Goal: Find specific page/section: Find specific page/section

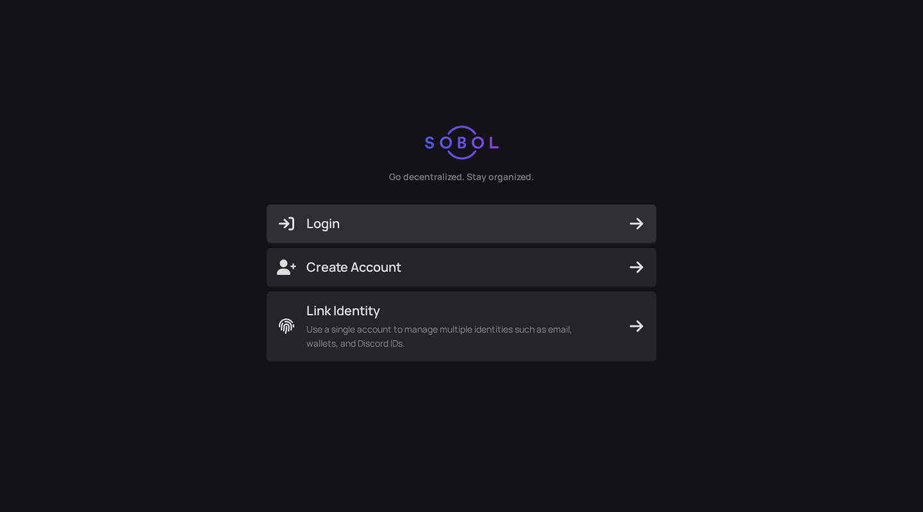
click at [386, 228] on span "Login" at bounding box center [461, 224] width 369 height 18
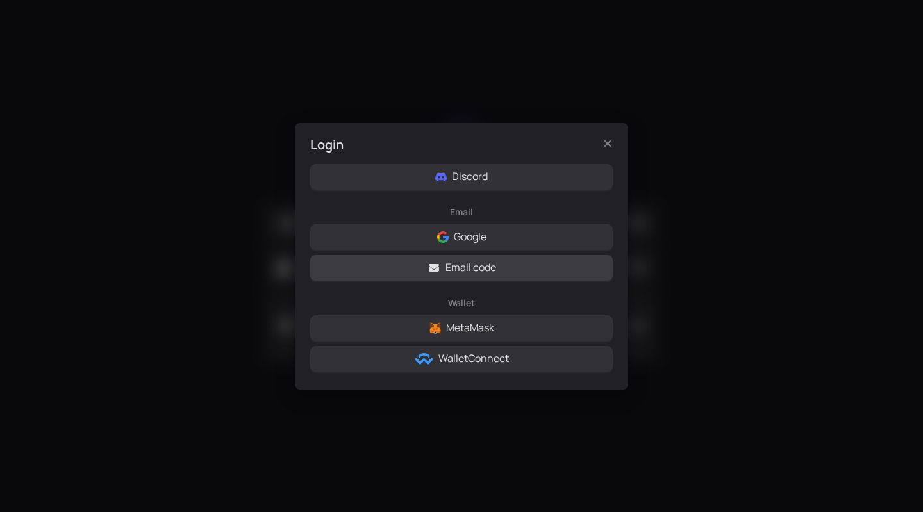
click at [442, 264] on button "Email code" at bounding box center [461, 268] width 303 height 26
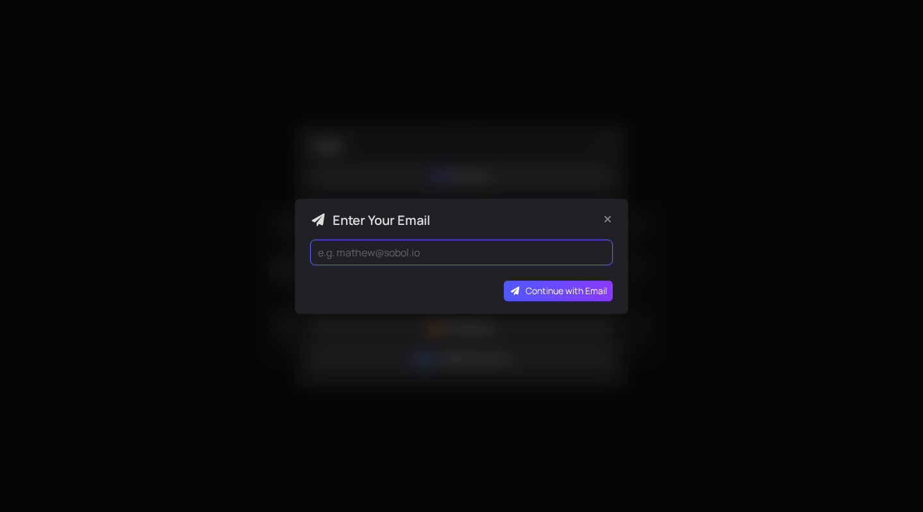
click at [429, 250] on input "email" at bounding box center [461, 253] width 303 height 26
type input "[EMAIL_ADDRESS][DOMAIN_NAME]"
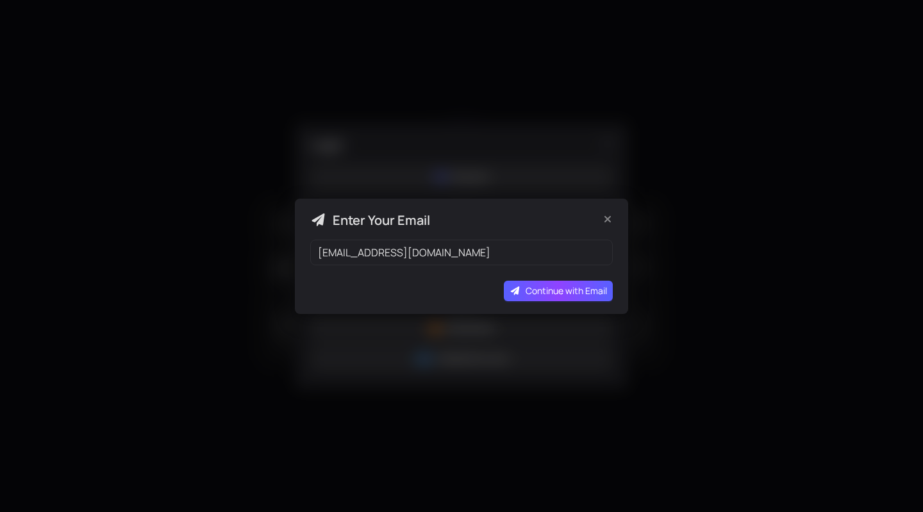
click at [562, 292] on span "Continue with Email" at bounding box center [566, 291] width 81 height 14
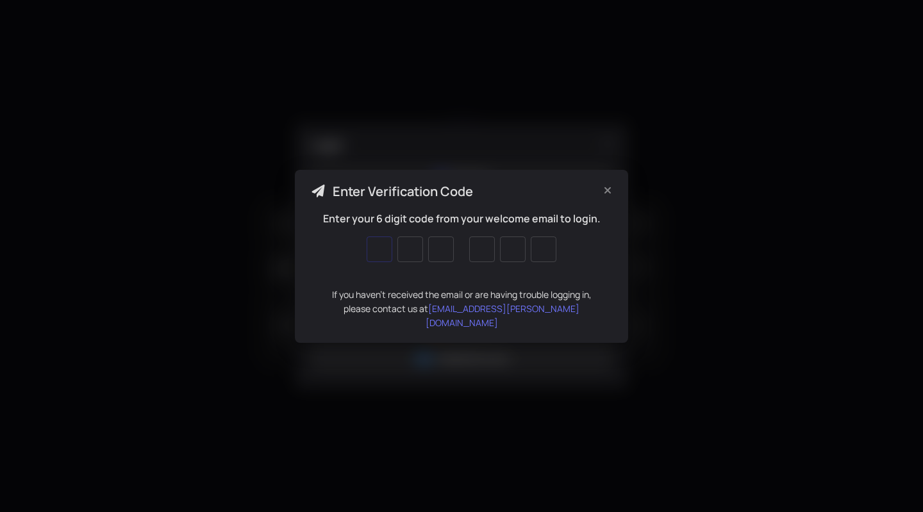
type input "5"
type input "4"
type input "9"
click at [487, 254] on input "9" at bounding box center [482, 250] width 26 height 26
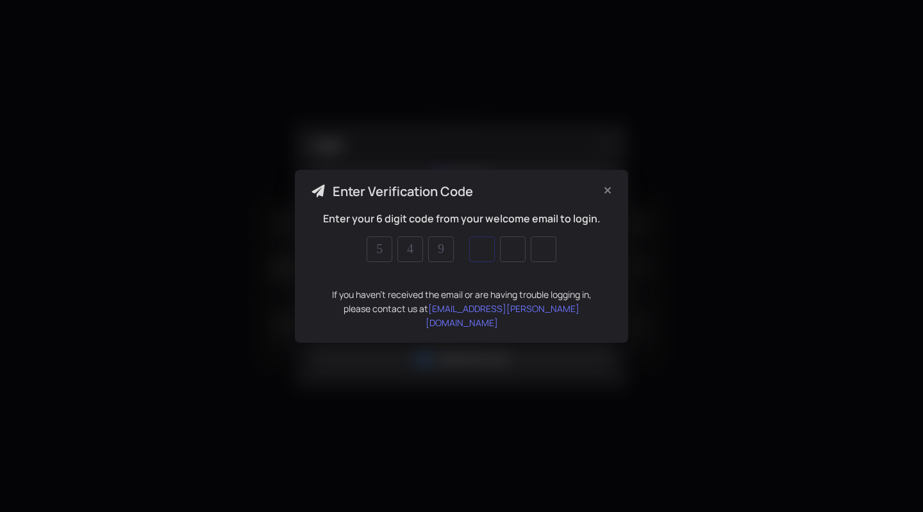
type input "4"
type input "9"
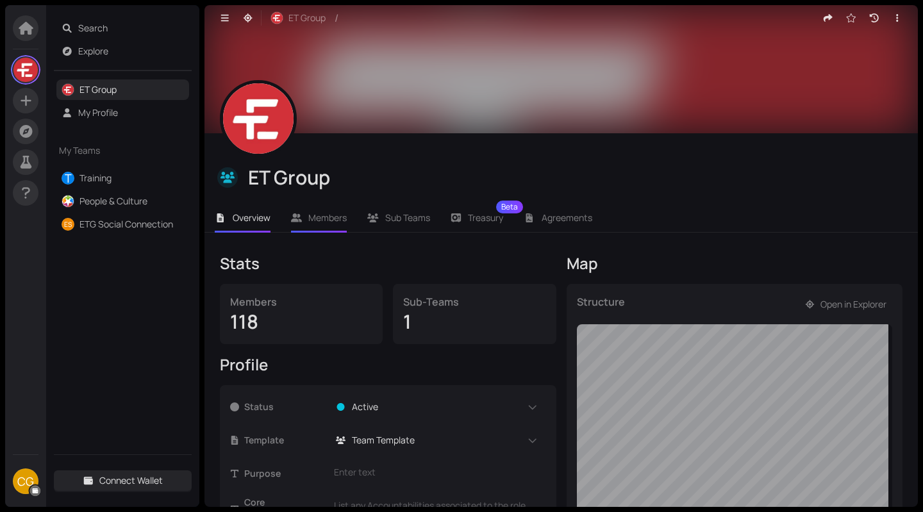
click at [339, 221] on span "Members" at bounding box center [327, 218] width 38 height 12
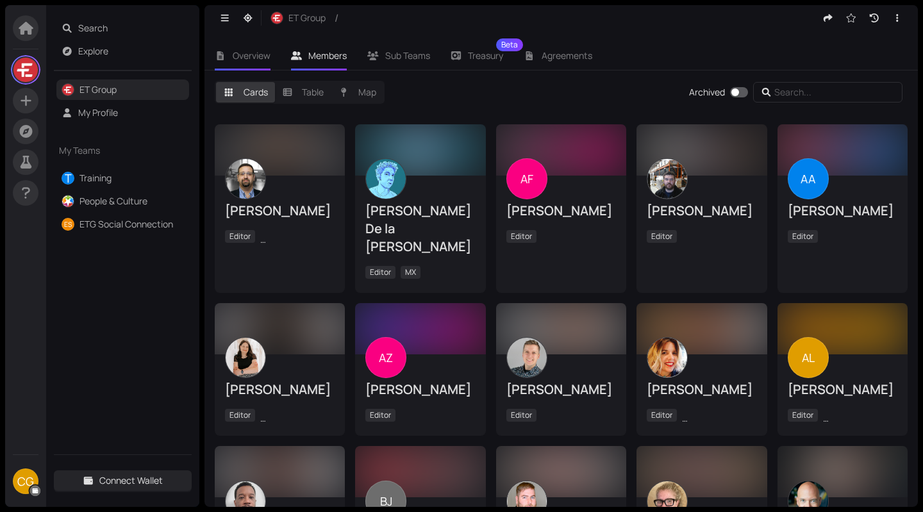
click at [243, 56] on span "Overview" at bounding box center [252, 55] width 38 height 12
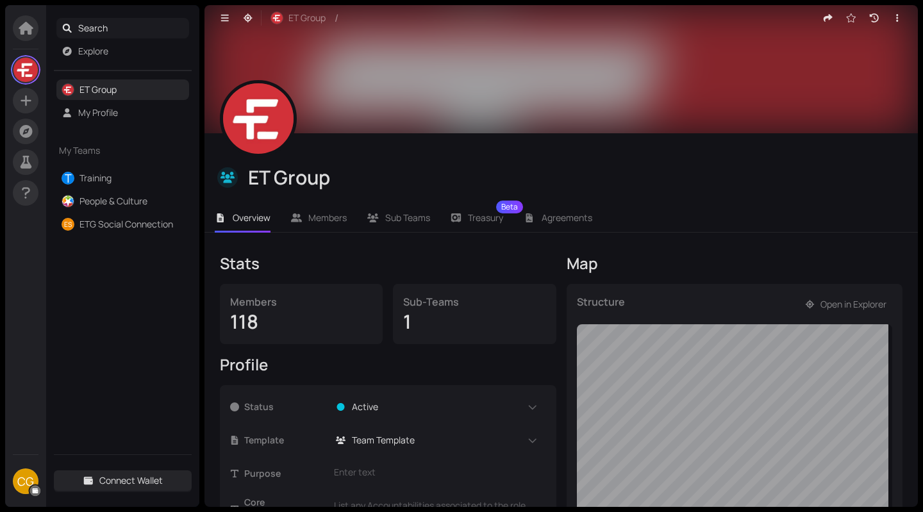
click at [110, 31] on span "Search" at bounding box center [131, 28] width 106 height 21
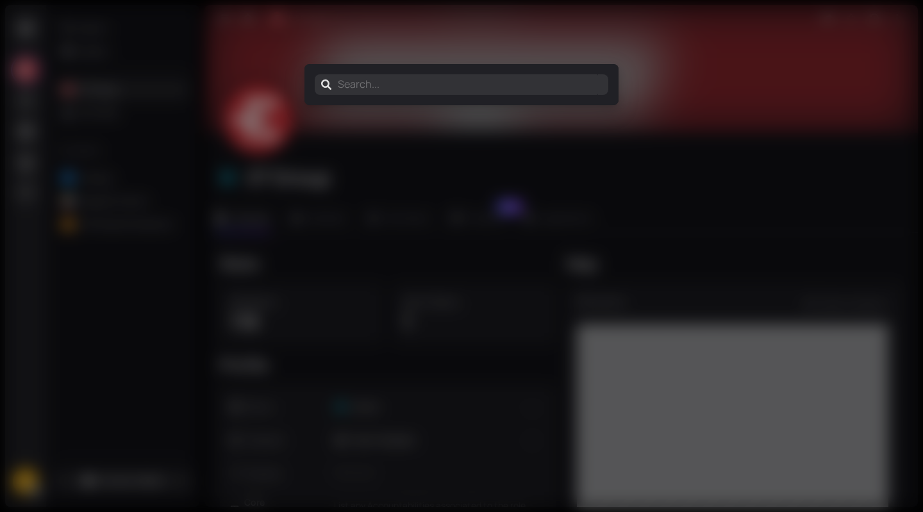
type input "D"
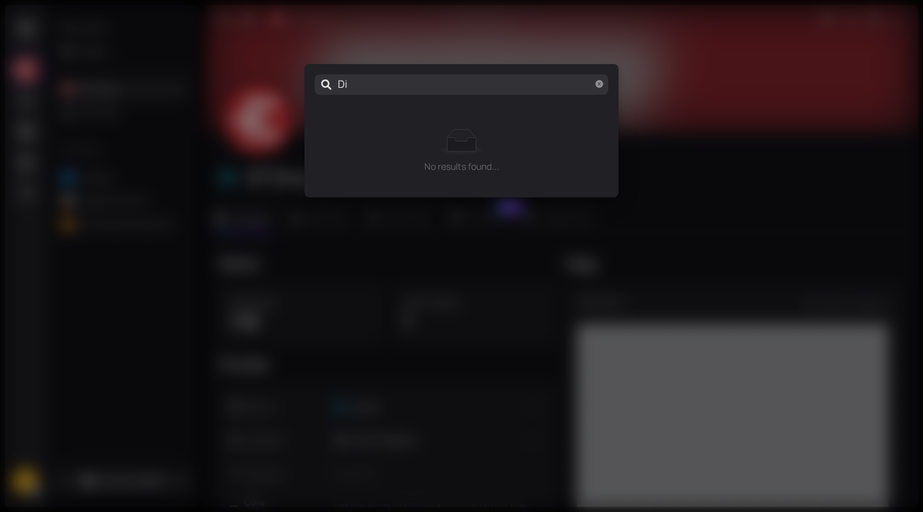
type input "Dis"
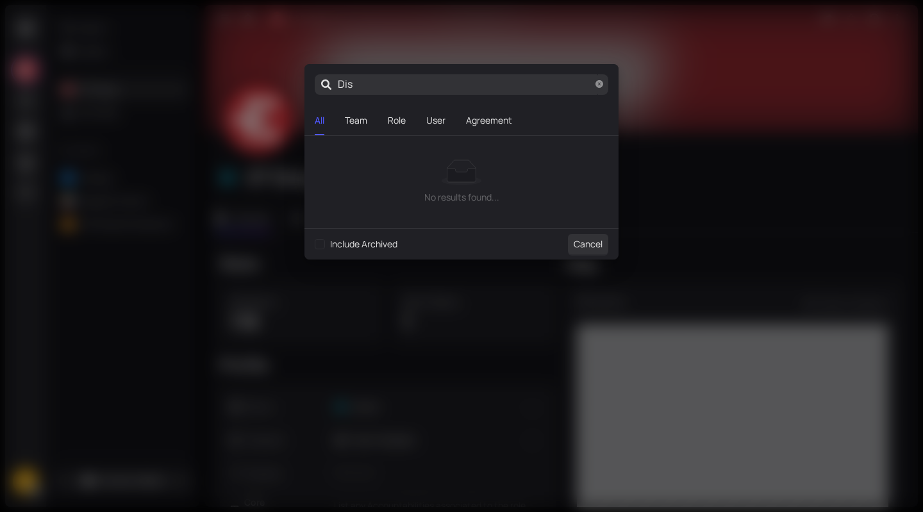
type input "Disc"
type input "Disco"
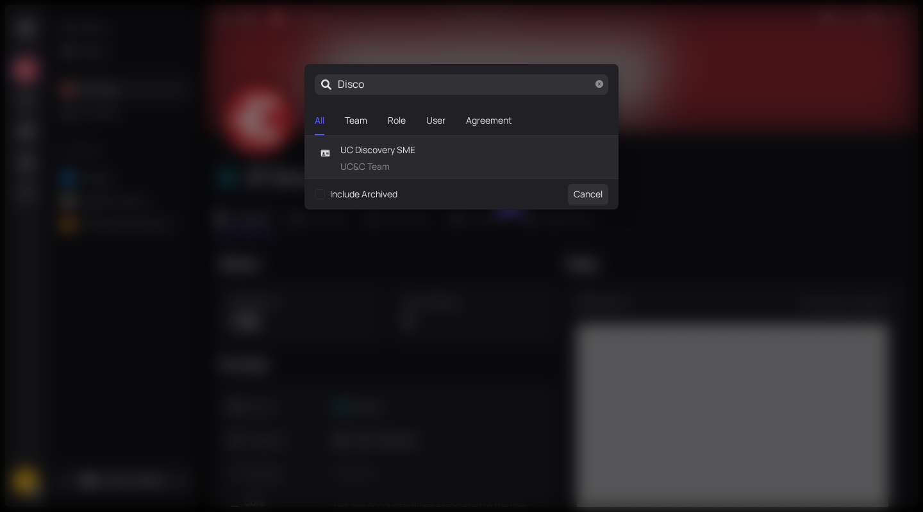
click at [389, 153] on span "UC Discovery SME" at bounding box center [377, 150] width 75 height 14
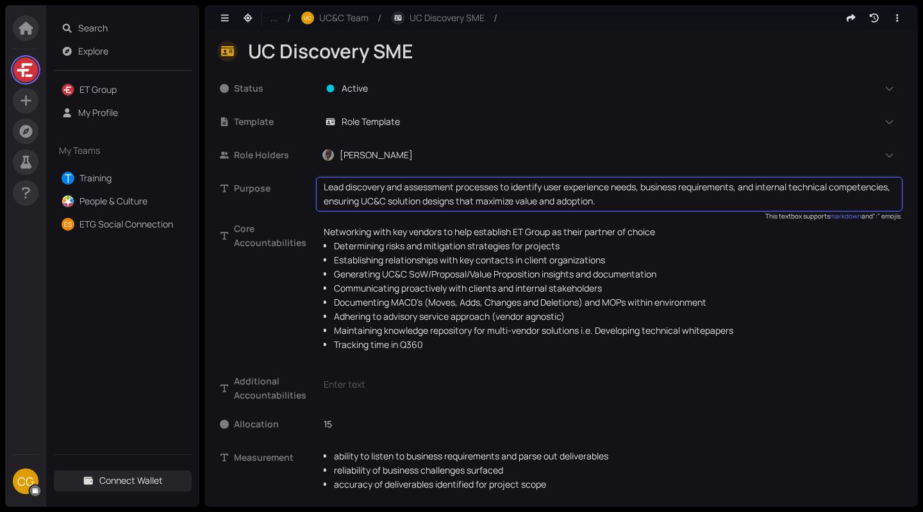
drag, startPoint x: 685, startPoint y: 201, endPoint x: 338, endPoint y: 197, distance: 346.8
drag, startPoint x: 324, startPoint y: 188, endPoint x: 689, endPoint y: 201, distance: 364.9
click at [689, 201] on textarea "Lead discovery and assessment processes to identify user experience needs, busi…" at bounding box center [609, 194] width 571 height 28
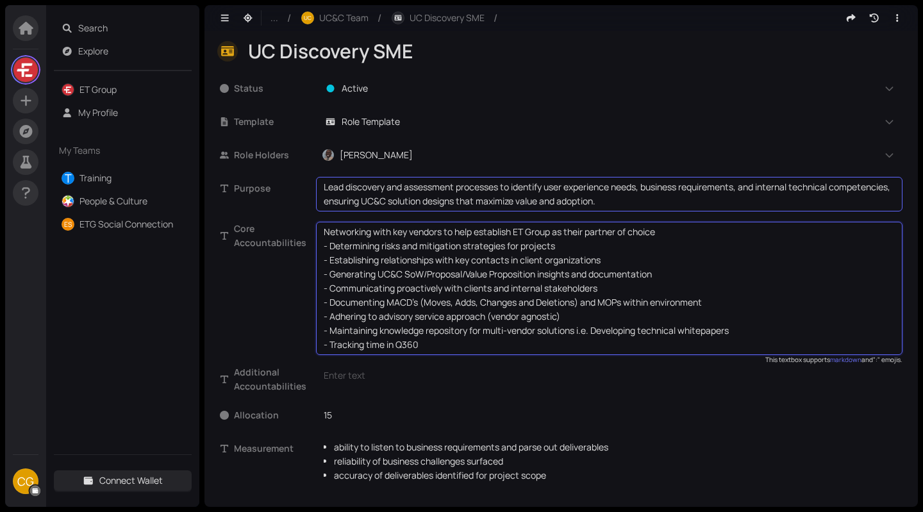
drag, startPoint x: 427, startPoint y: 347, endPoint x: 301, endPoint y: 226, distance: 174.5
click at [301, 226] on div "Core Accountabilities Networking with key vendors to help establish ET Group as…" at bounding box center [561, 288] width 683 height 133
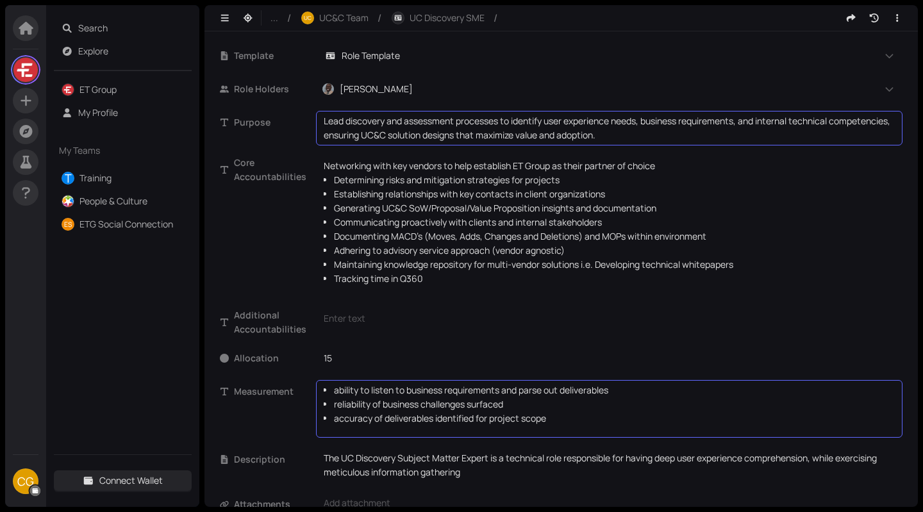
scroll to position [101, 0]
